Goal: Information Seeking & Learning: Check status

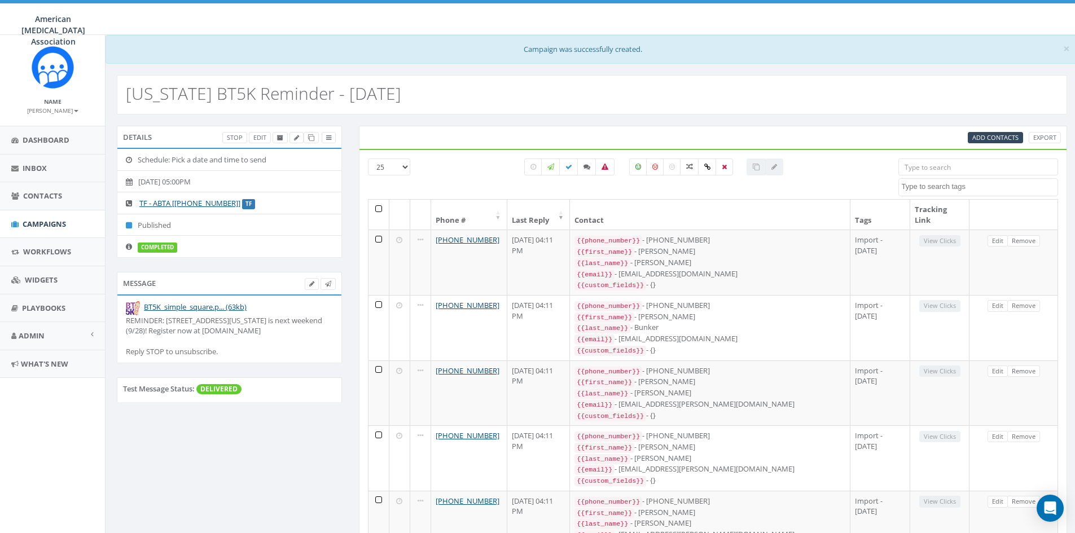
select select
click at [56, 219] on span "Campaigns" at bounding box center [44, 224] width 43 height 10
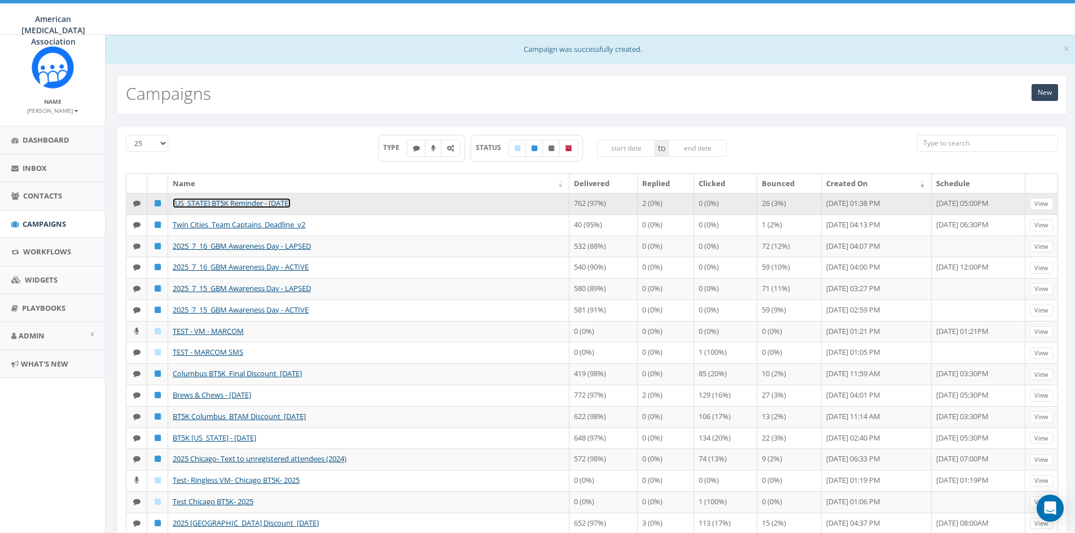
click at [278, 205] on link "[US_STATE] BT5K Reminder - [DATE]" at bounding box center [232, 203] width 118 height 10
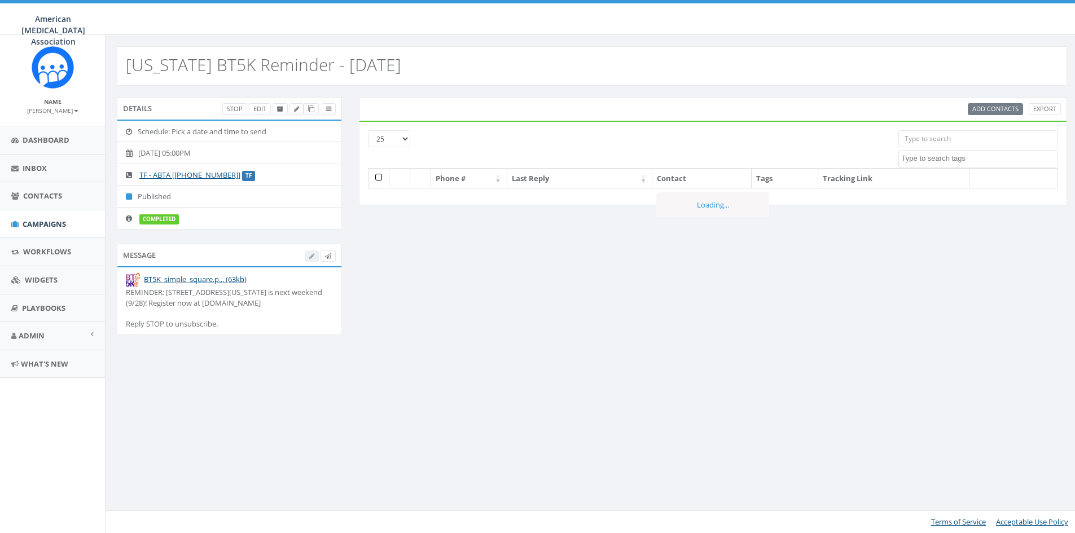
select select
